Goal: Task Accomplishment & Management: Manage account settings

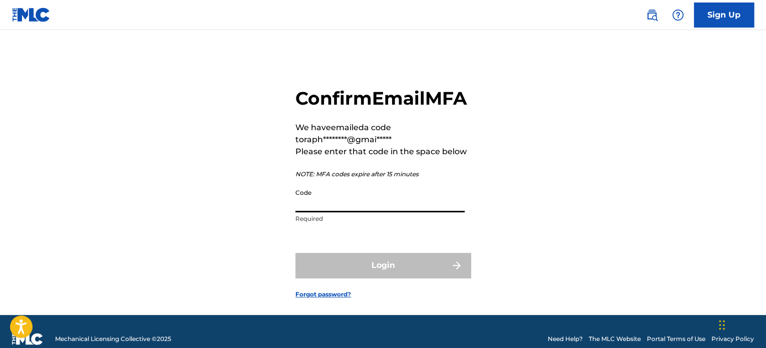
paste input "115683"
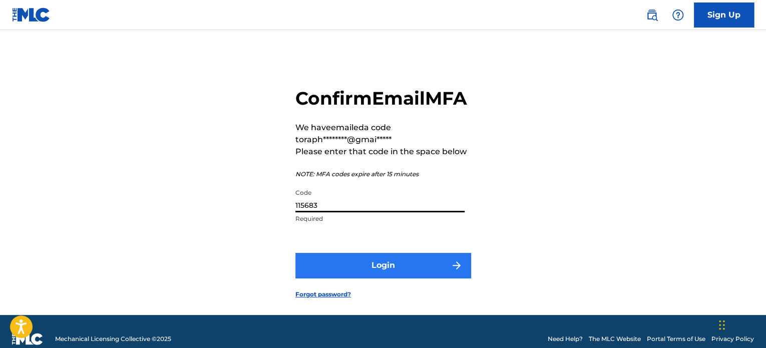
type input "115683"
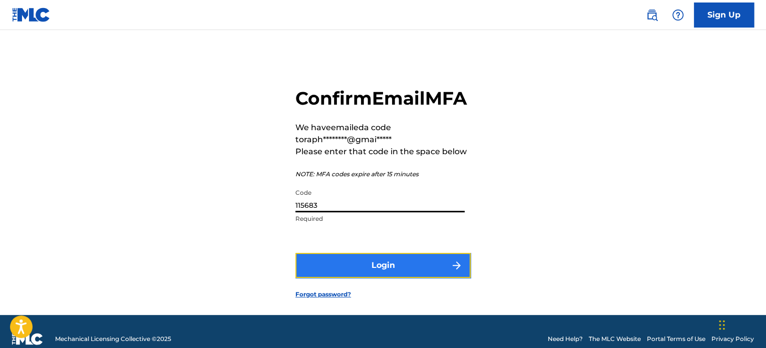
click at [372, 278] on button "Login" at bounding box center [382, 265] width 175 height 25
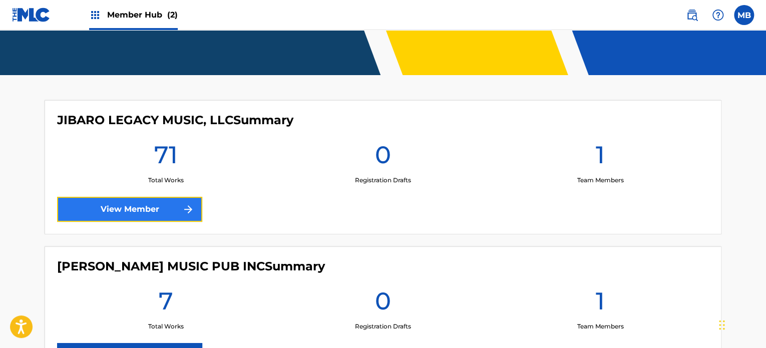
click at [129, 205] on link "View Member" at bounding box center [129, 209] width 145 height 25
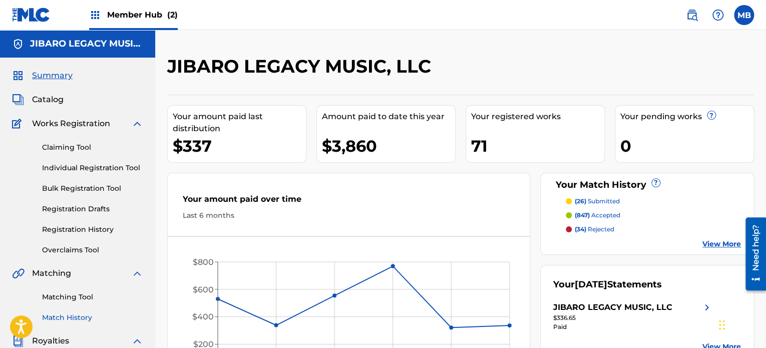
click at [86, 316] on link "Match History" at bounding box center [92, 317] width 101 height 11
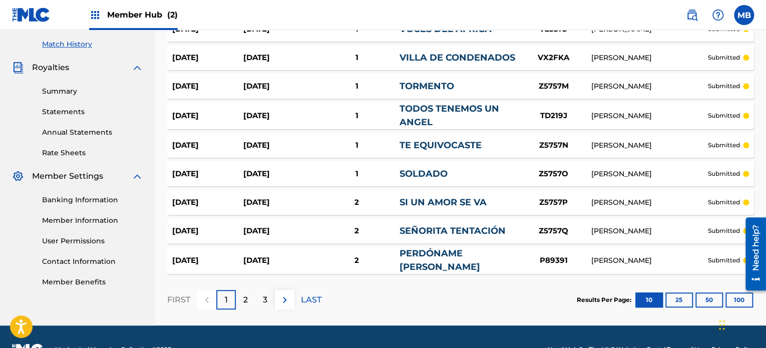
scroll to position [284, 0]
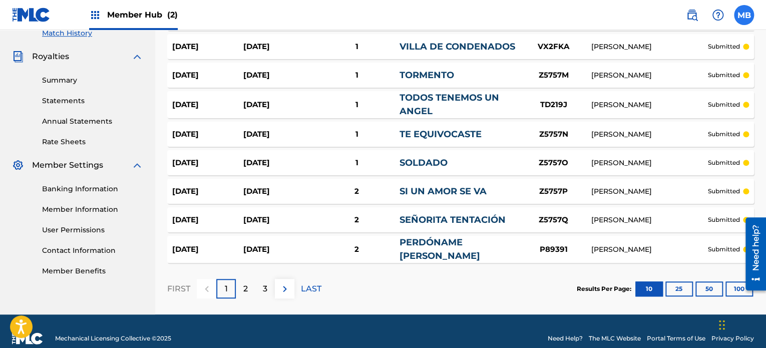
click at [742, 14] on label at bounding box center [744, 15] width 20 height 20
click at [744, 15] on input "MB [PERSON_NAME] [EMAIL_ADDRESS][DOMAIN_NAME] Notification Preferences Profile …" at bounding box center [744, 15] width 0 height 0
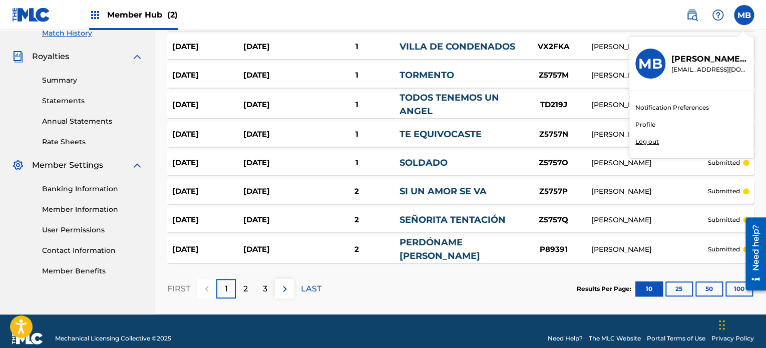
click at [649, 142] on p "Log out" at bounding box center [647, 141] width 24 height 9
click at [744, 15] on input "MB [PERSON_NAME] [EMAIL_ADDRESS][DOMAIN_NAME] Notification Preferences Profile …" at bounding box center [744, 15] width 0 height 0
